Goal: Obtain resource: Obtain resource

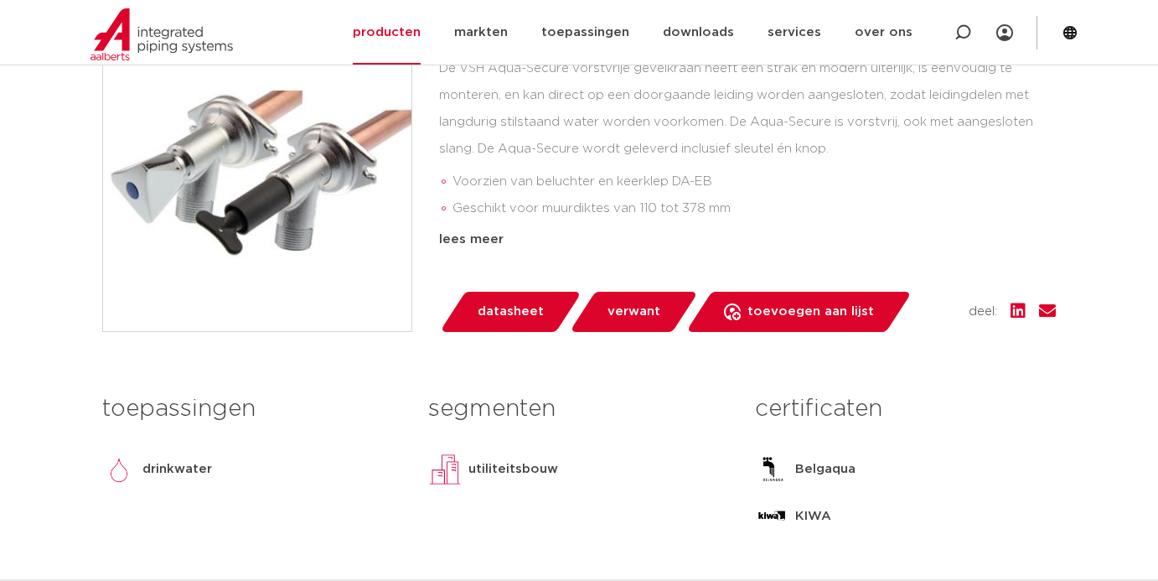
scroll to position [396, 0]
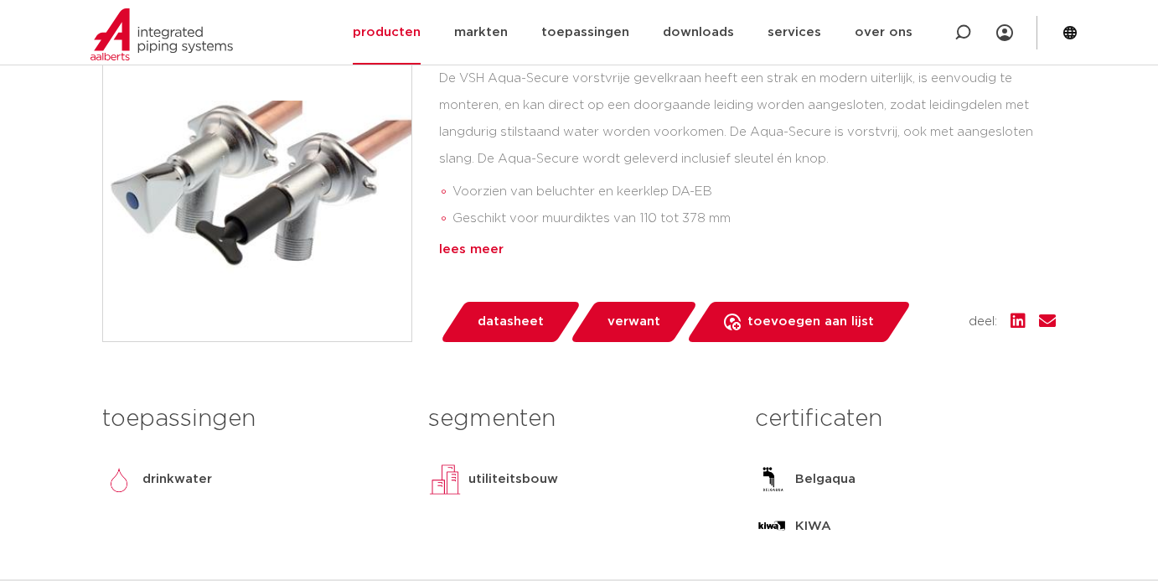
click at [467, 245] on div "lees meer" at bounding box center [747, 250] width 617 height 20
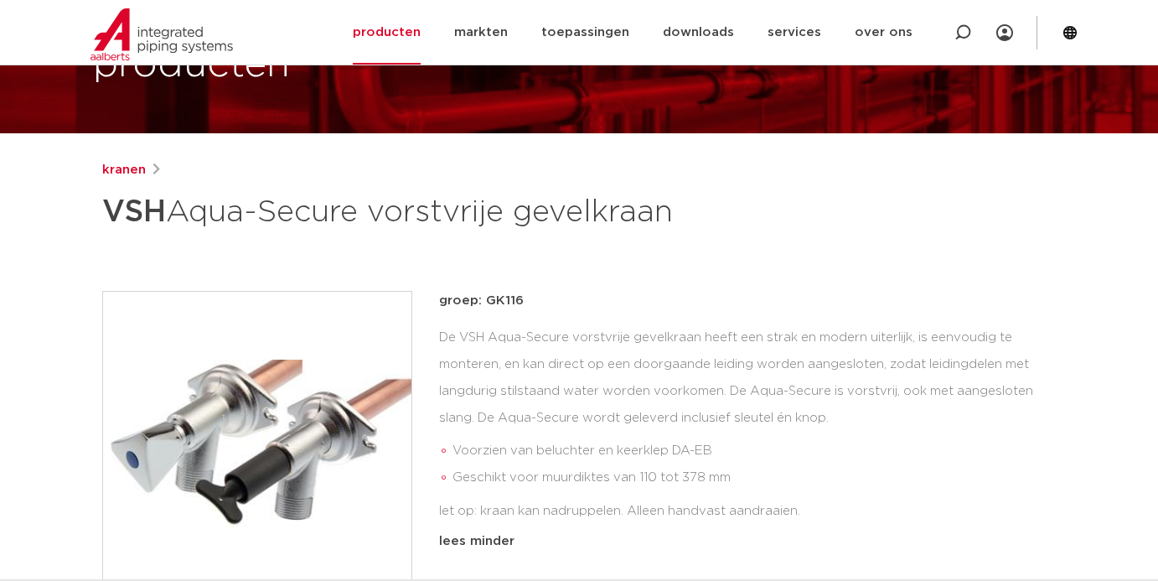
scroll to position [139, 0]
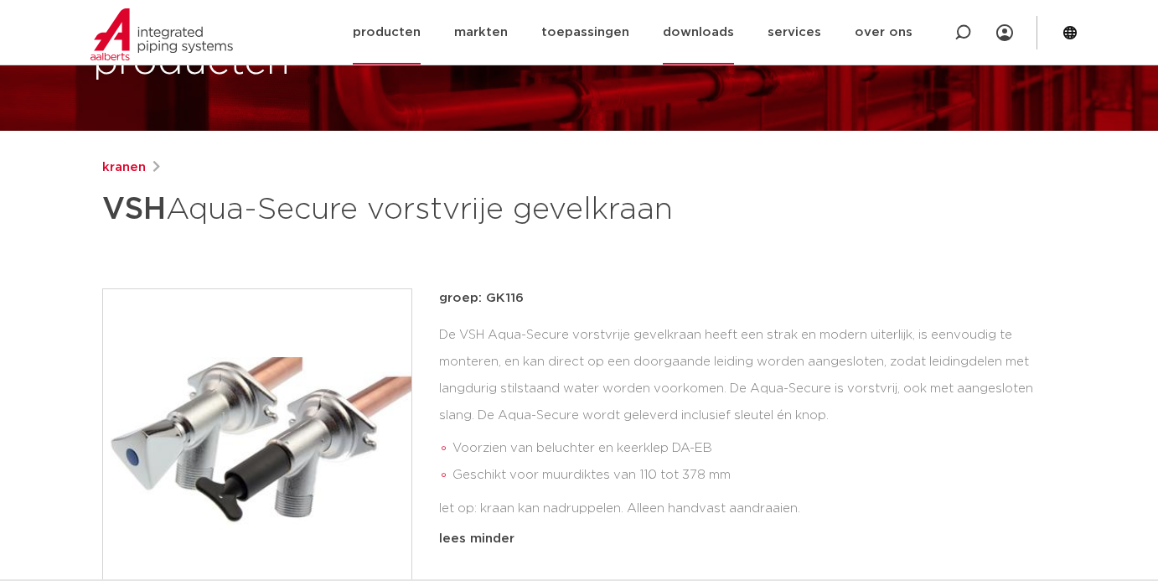
click at [706, 28] on link "downloads" at bounding box center [698, 32] width 71 height 65
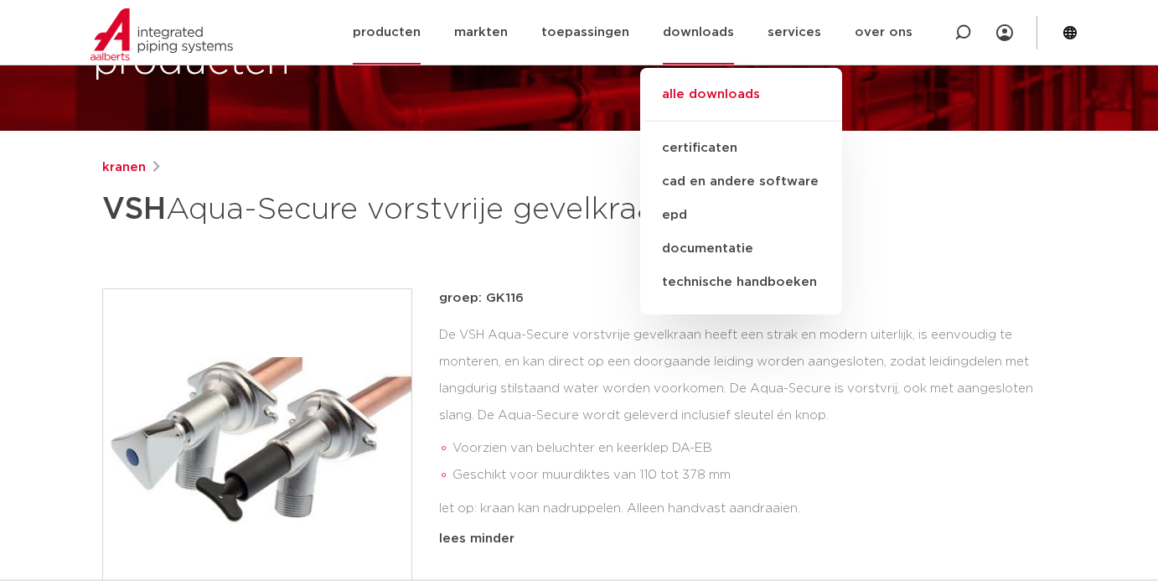
click at [696, 109] on link "alle downloads" at bounding box center [741, 103] width 202 height 37
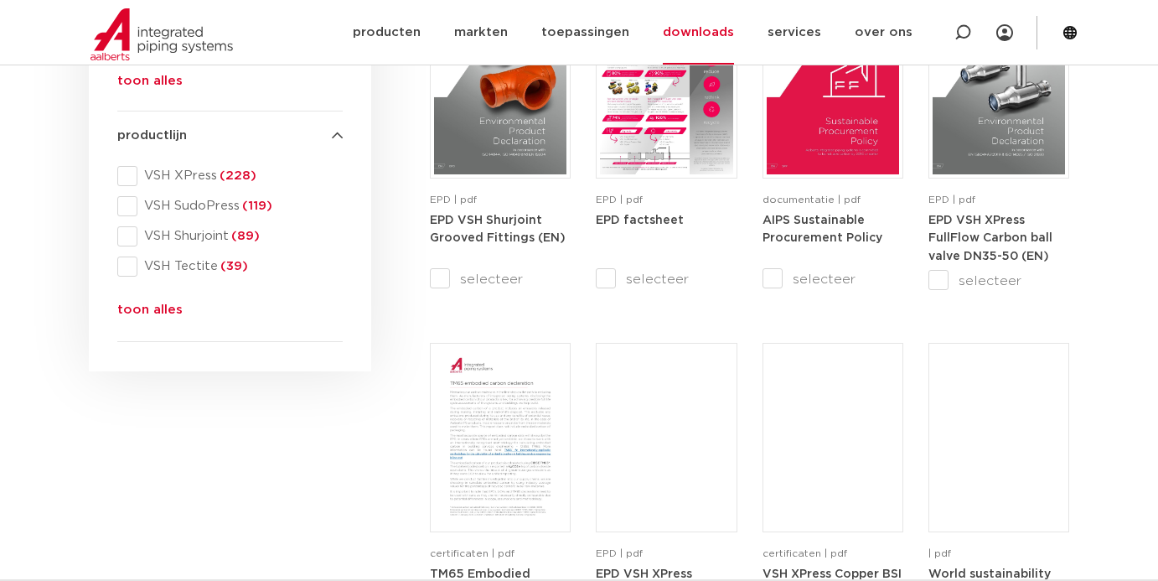
scroll to position [660, 0]
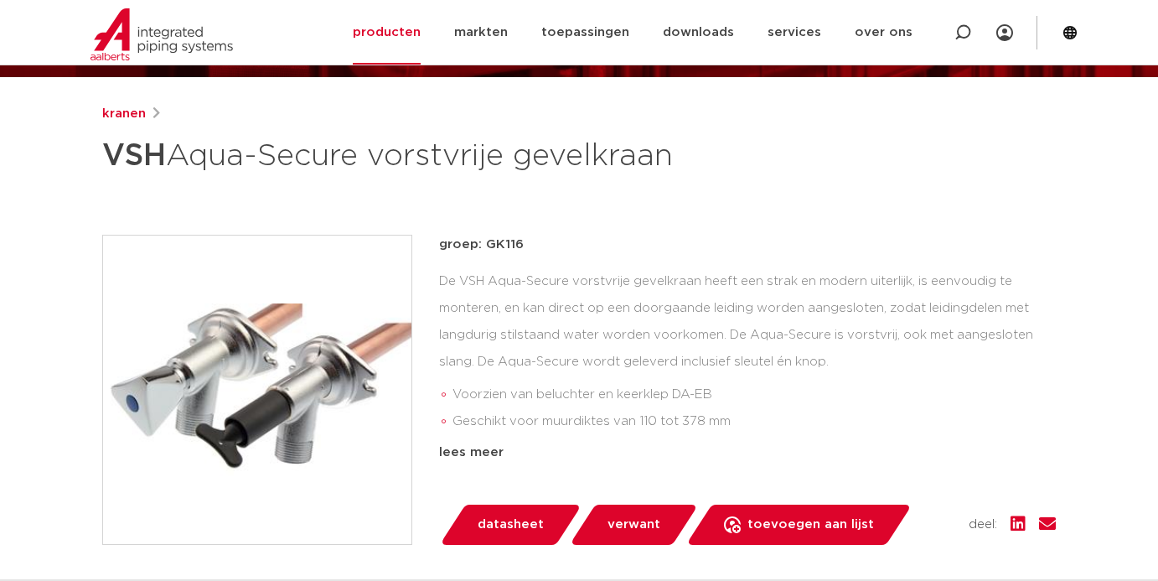
scroll to position [199, 0]
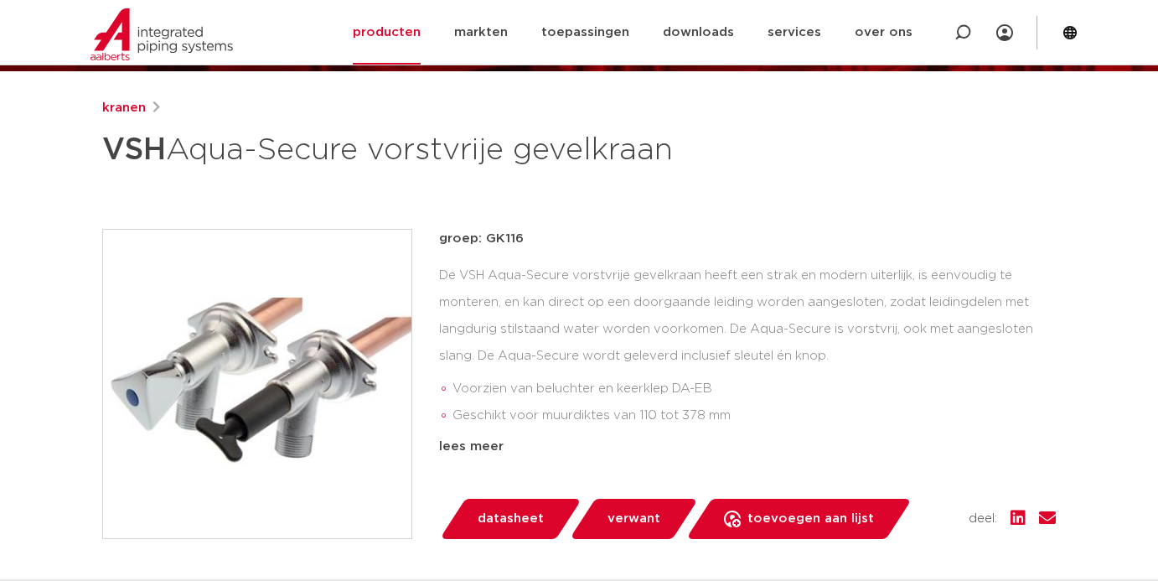
click at [653, 520] on span "verwant" at bounding box center [634, 518] width 53 height 27
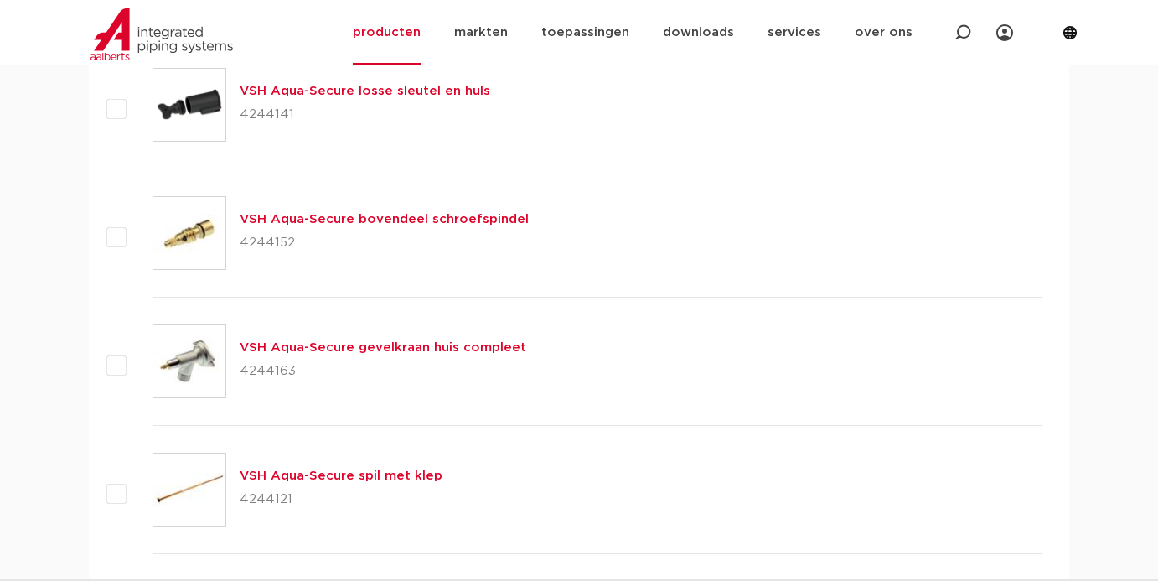
scroll to position [926, 0]
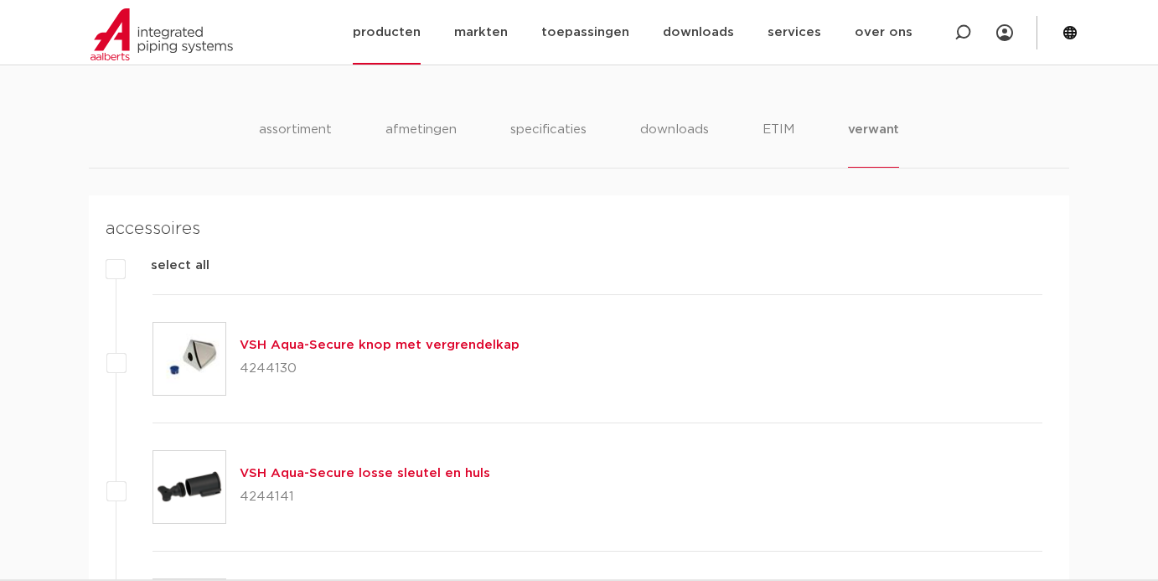
scroll to position [199, 0]
